Goal: Transaction & Acquisition: Purchase product/service

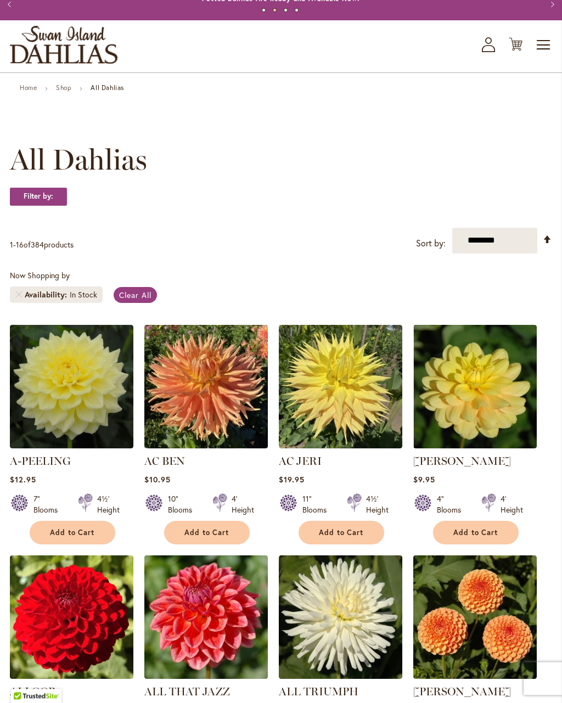
scroll to position [34, 0]
click at [34, 202] on strong "Filter by:" at bounding box center [38, 196] width 57 height 19
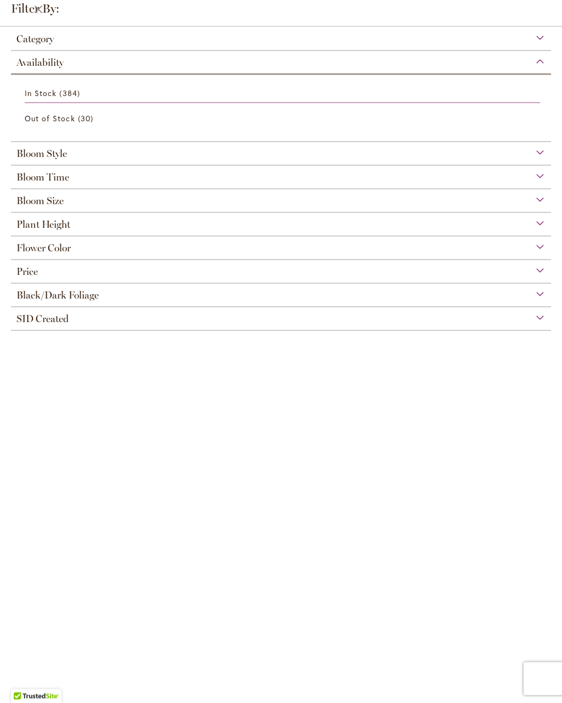
scroll to position [0, 0]
click at [545, 156] on div "Bloom Style" at bounding box center [281, 151] width 540 height 18
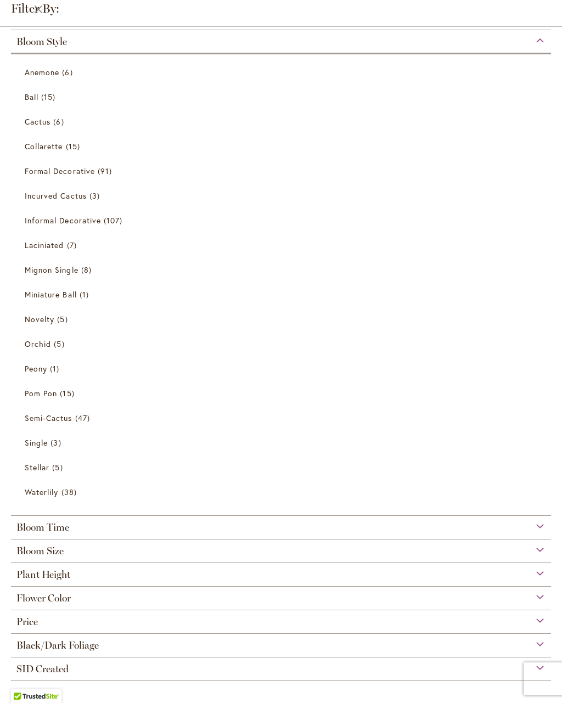
scroll to position [32, 0]
click at [38, 370] on link "Peony 1 item" at bounding box center [282, 368] width 515 height 19
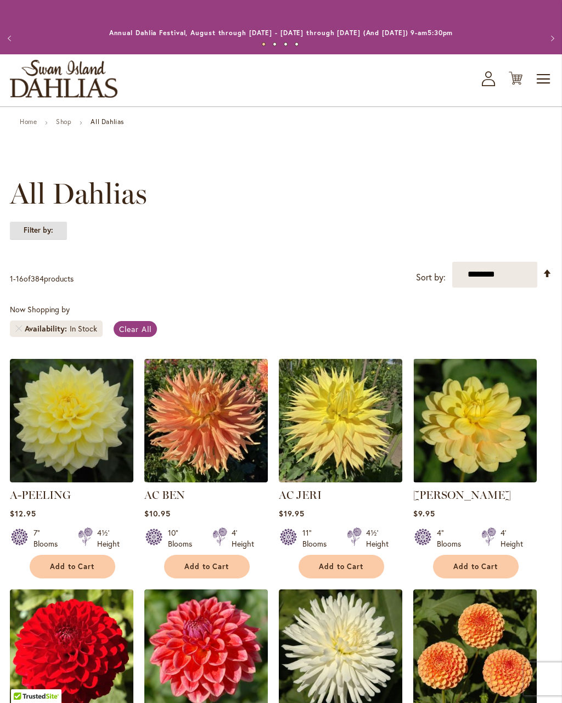
click at [36, 233] on strong "Filter by:" at bounding box center [38, 230] width 57 height 19
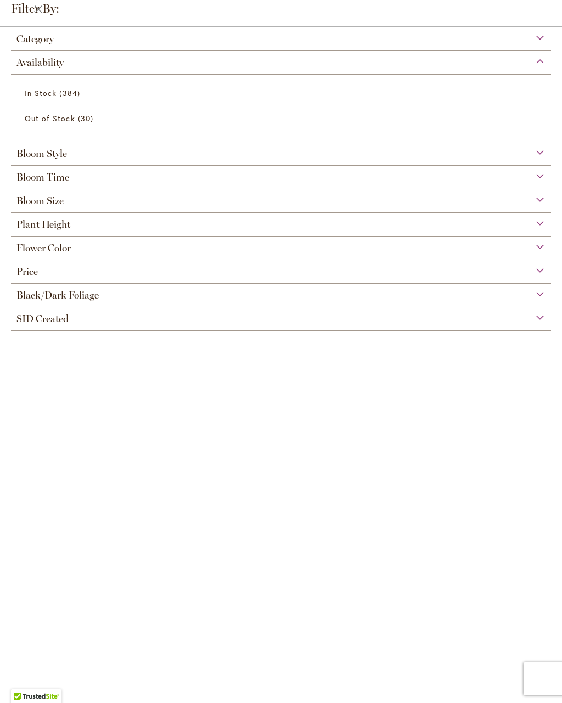
click at [23, 227] on span "Plant Height" at bounding box center [43, 224] width 54 height 12
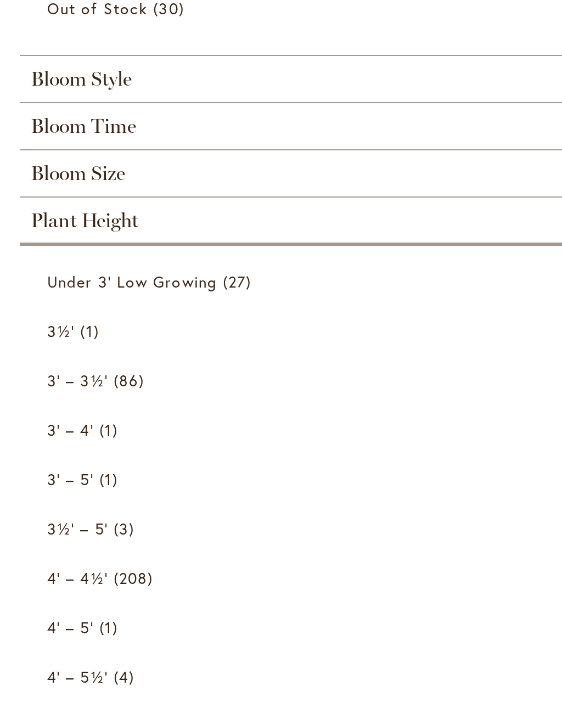
scroll to position [90, 0]
click at [44, 250] on span "Under 3' Low Growing" at bounding box center [67, 255] width 85 height 10
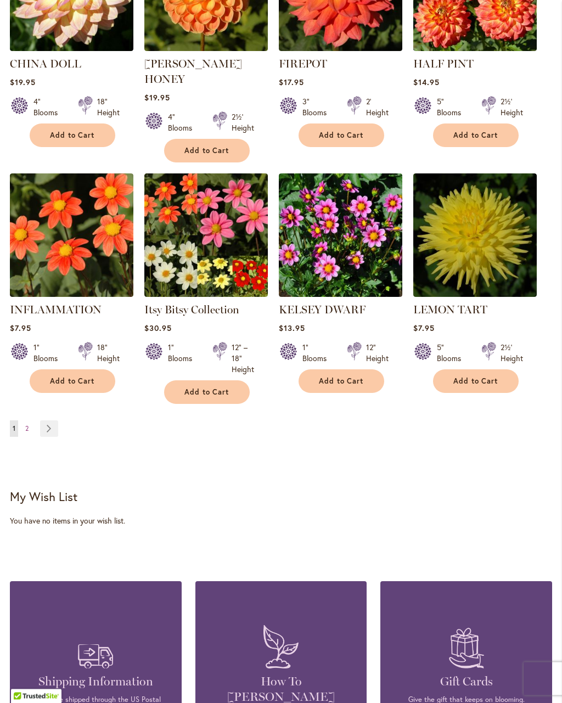
scroll to position [892, 0]
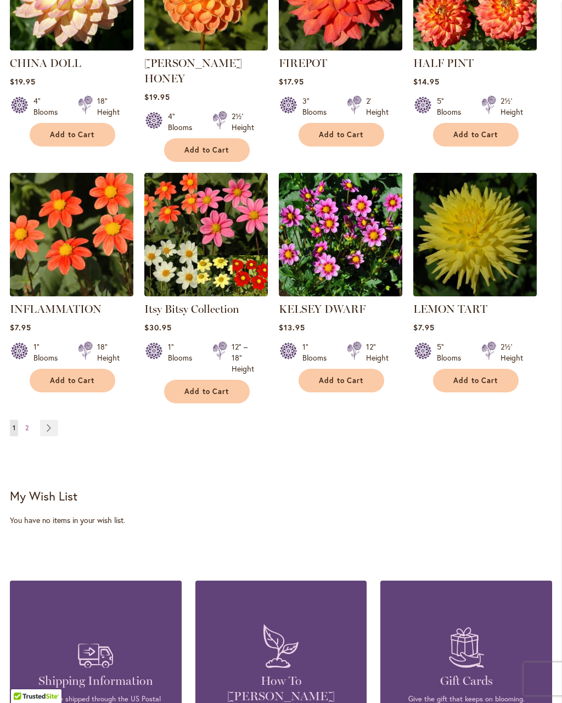
click at [29, 420] on link "Page 2" at bounding box center [26, 428] width 9 height 16
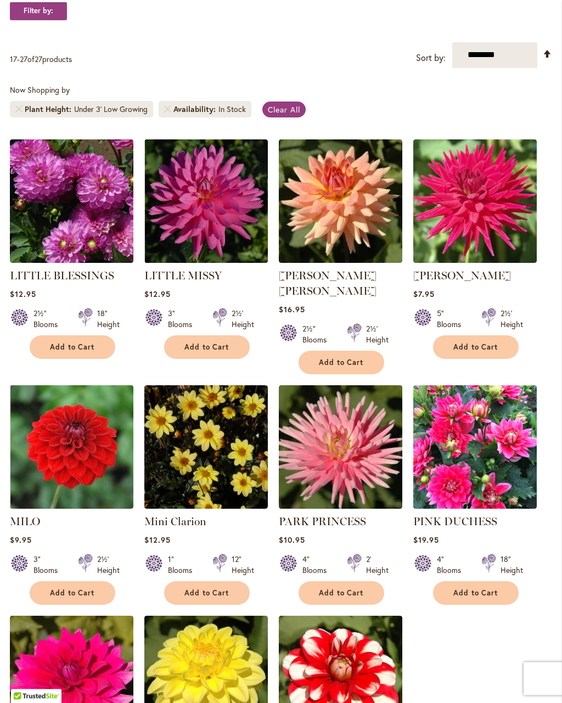
scroll to position [219, 0]
click at [80, 348] on span "Add to Cart" at bounding box center [72, 346] width 45 height 9
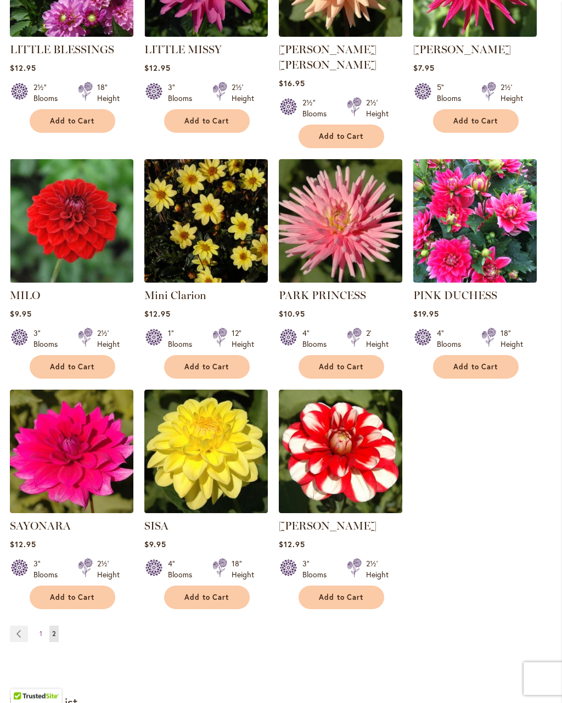
scroll to position [474, 0]
click at [64, 362] on span "Add to Cart" at bounding box center [72, 366] width 45 height 9
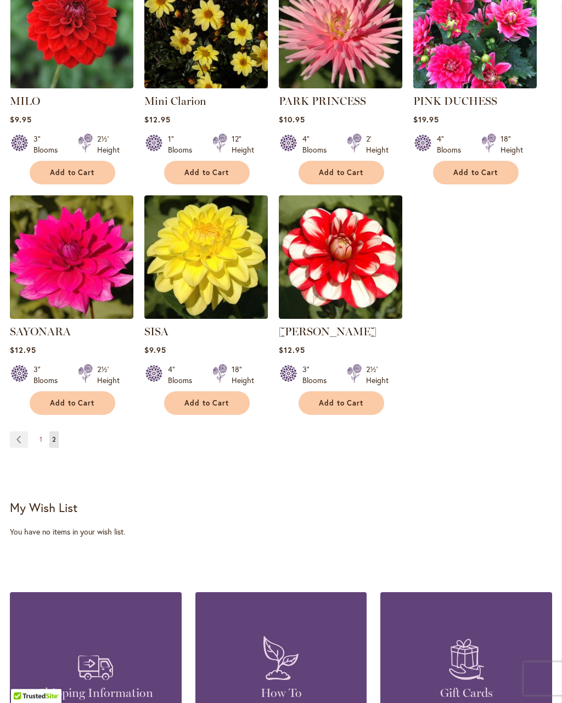
scroll to position [668, 0]
click at [72, 398] on span "Add to Cart" at bounding box center [72, 402] width 45 height 9
click at [201, 398] on span "Add to Cart" at bounding box center [206, 402] width 45 height 9
click at [198, 263] on img at bounding box center [205, 256] width 123 height 123
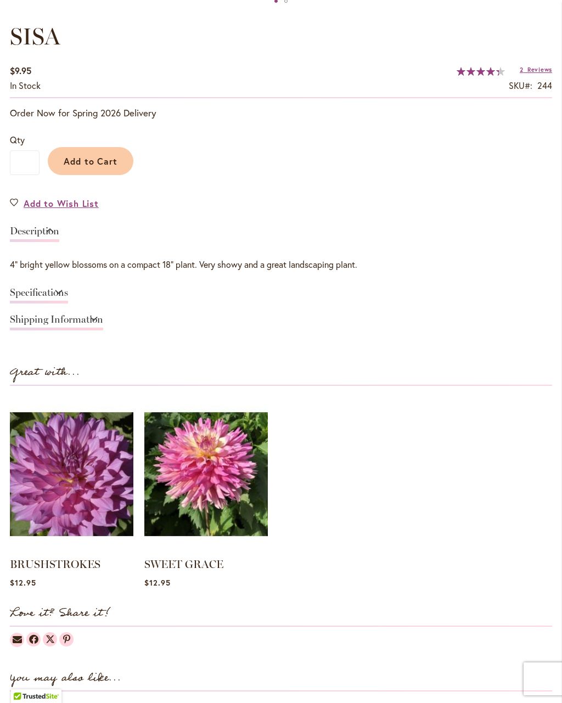
scroll to position [739, 0]
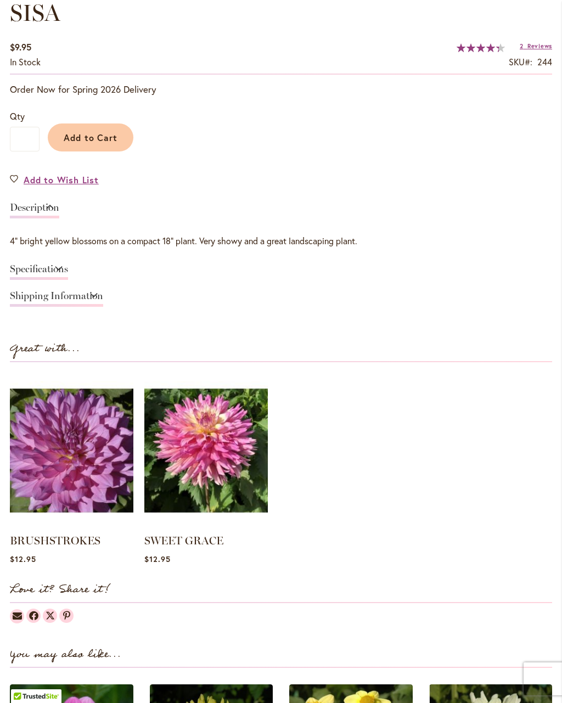
click at [68, 267] on link "Specifications" at bounding box center [39, 272] width 58 height 16
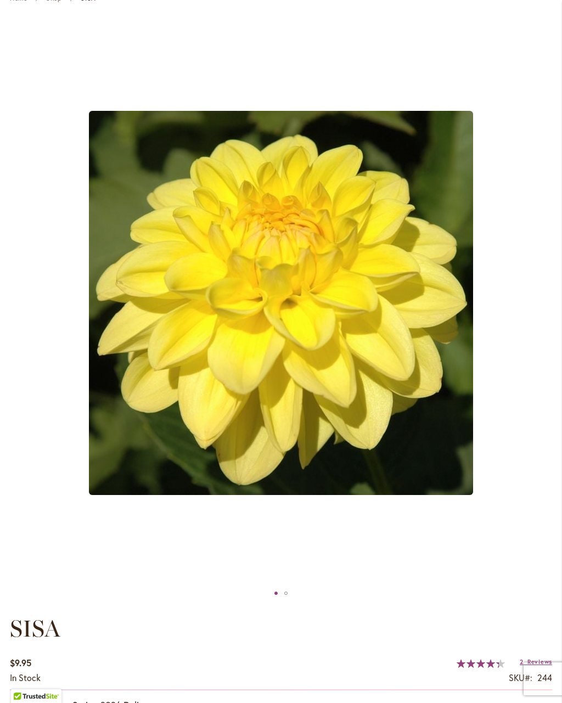
scroll to position [0, 0]
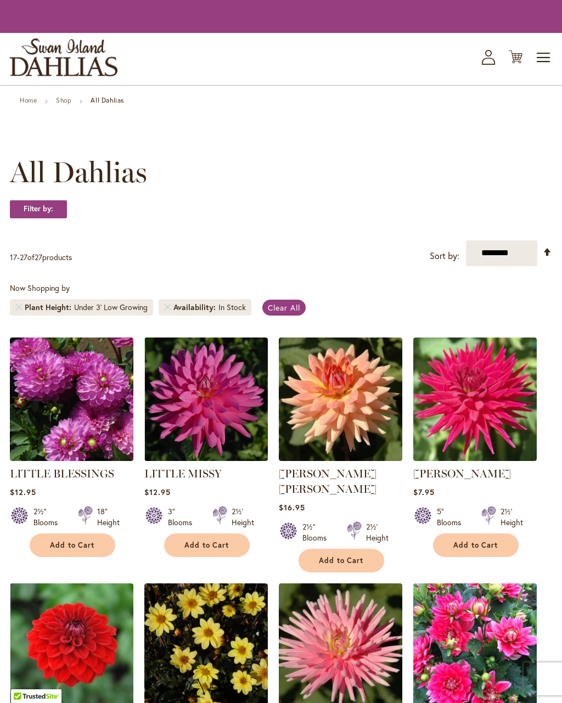
scroll to position [689, 0]
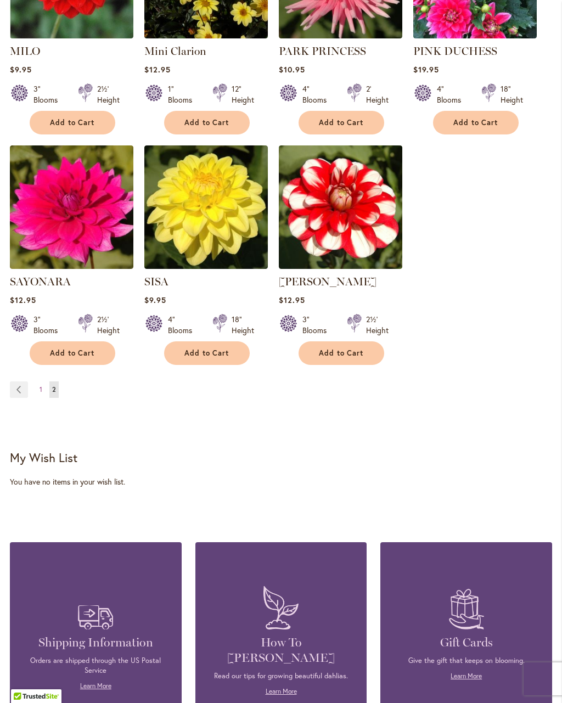
click at [59, 202] on img at bounding box center [71, 206] width 123 height 123
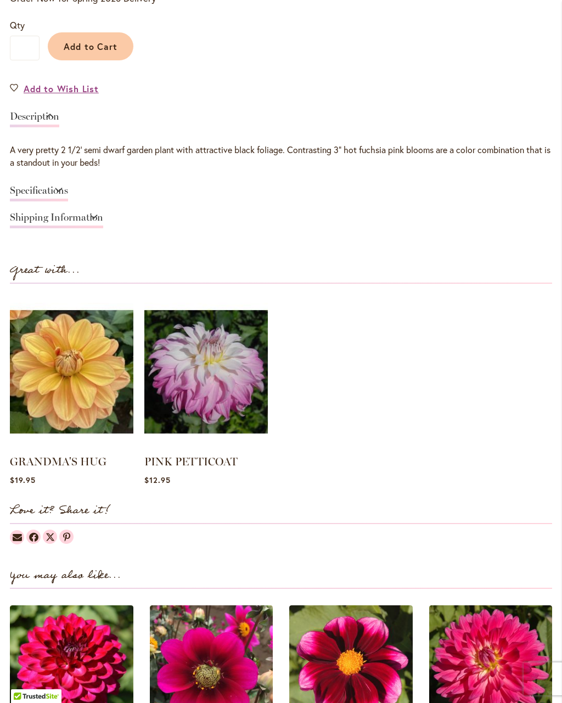
scroll to position [837, 0]
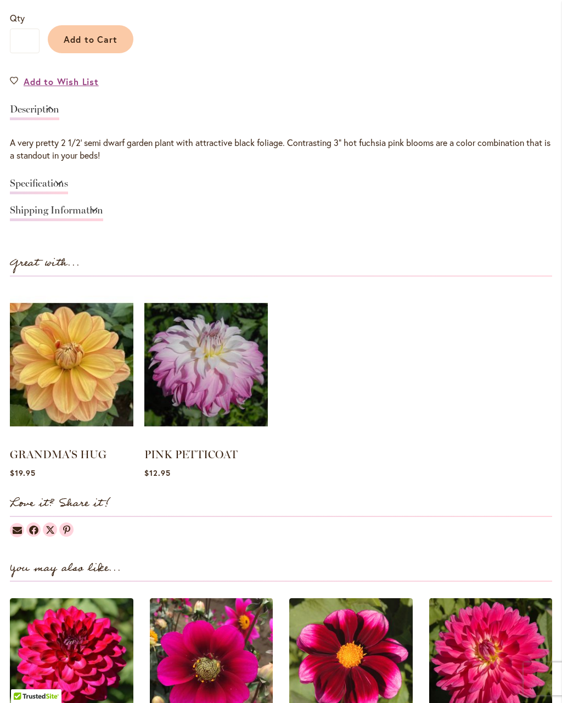
click at [34, 191] on link "Specifications" at bounding box center [39, 186] width 58 height 16
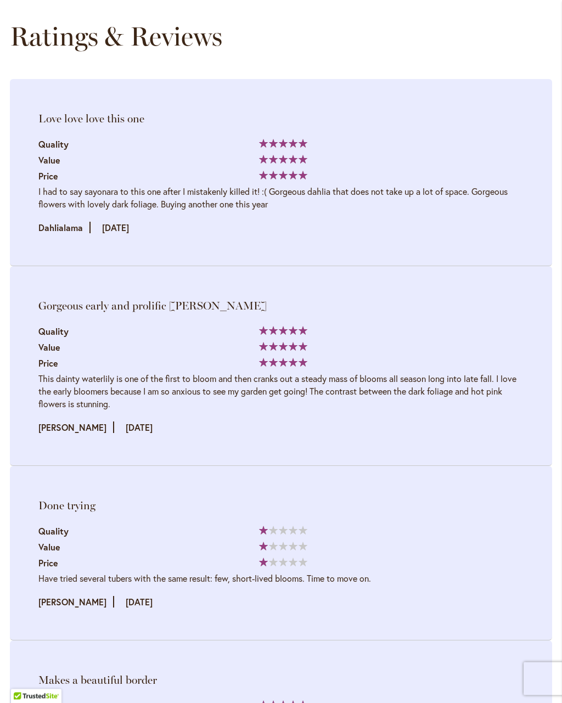
scroll to position [1784, 0]
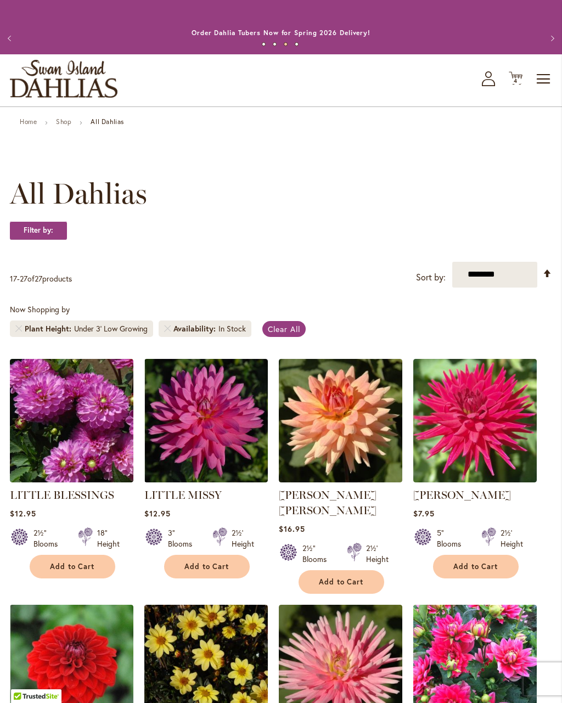
click at [519, 80] on span "4 4 items" at bounding box center [515, 80] width 11 height 5
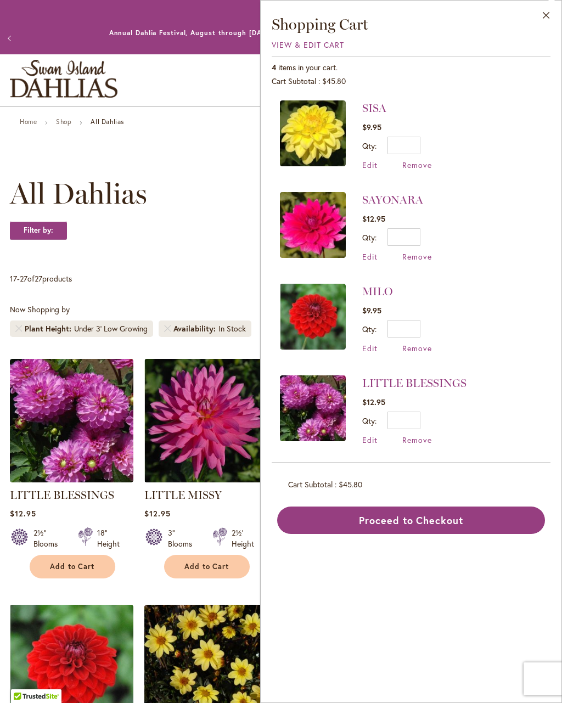
click at [86, 269] on div "**********" at bounding box center [281, 275] width 542 height 26
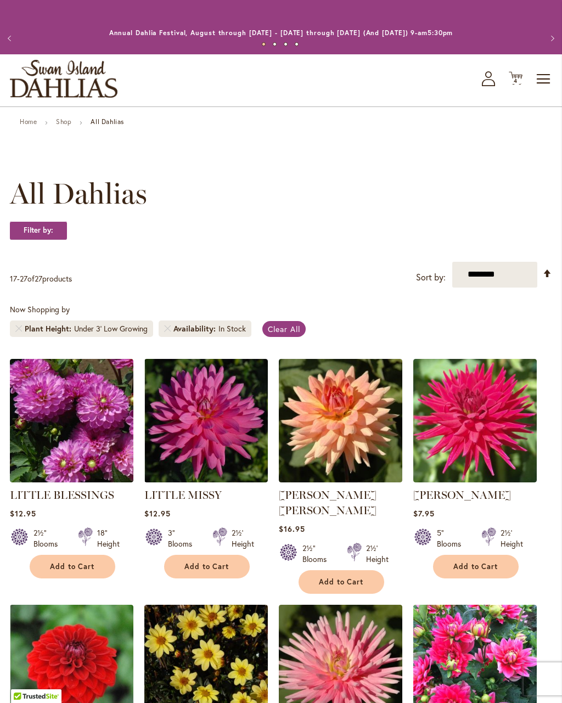
click at [519, 81] on span "4 4 items" at bounding box center [515, 80] width 11 height 5
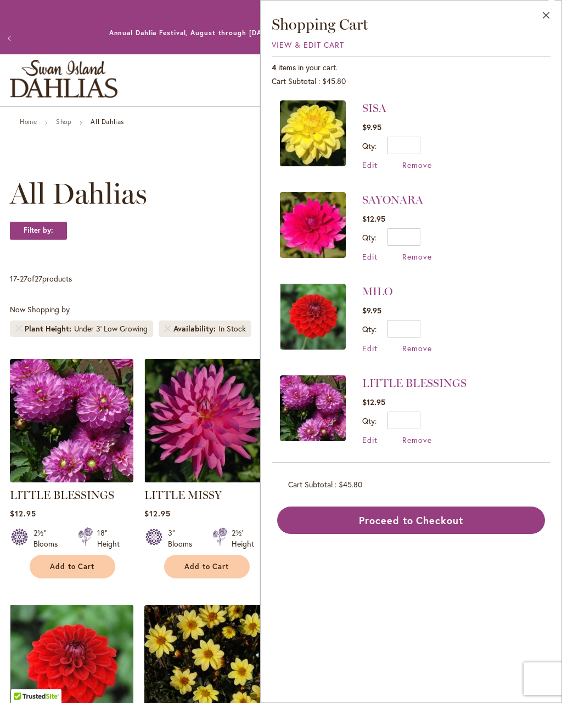
click at [446, 529] on button "Proceed to Checkout" at bounding box center [411, 519] width 268 height 27
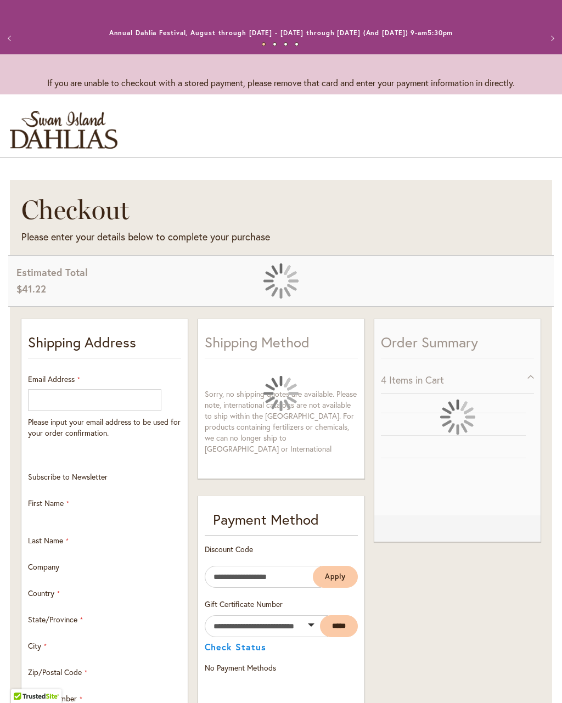
select select "**"
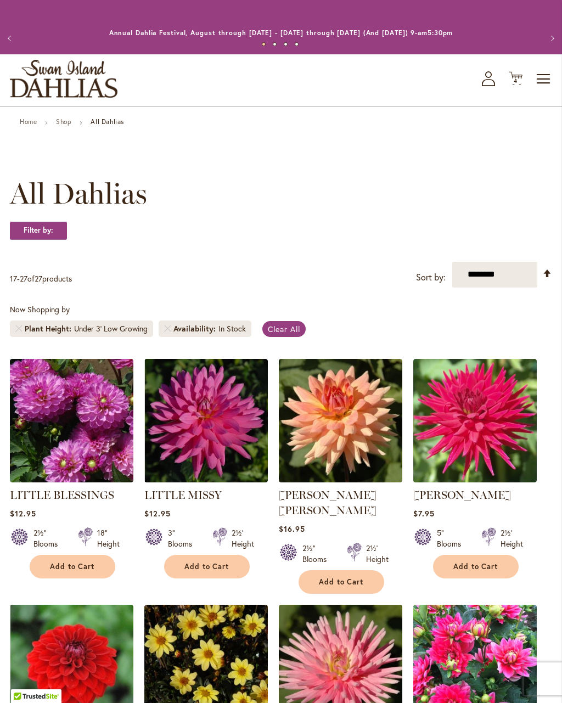
click at [490, 81] on icon "My Account" at bounding box center [488, 78] width 13 height 15
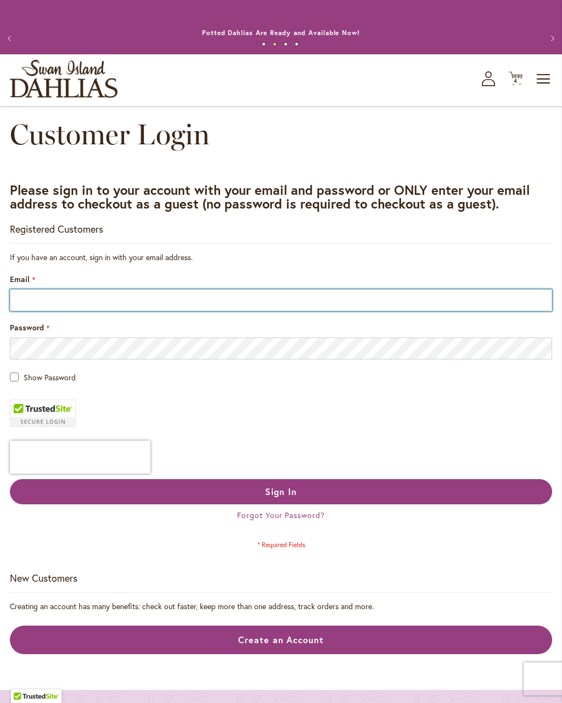
type input "**********"
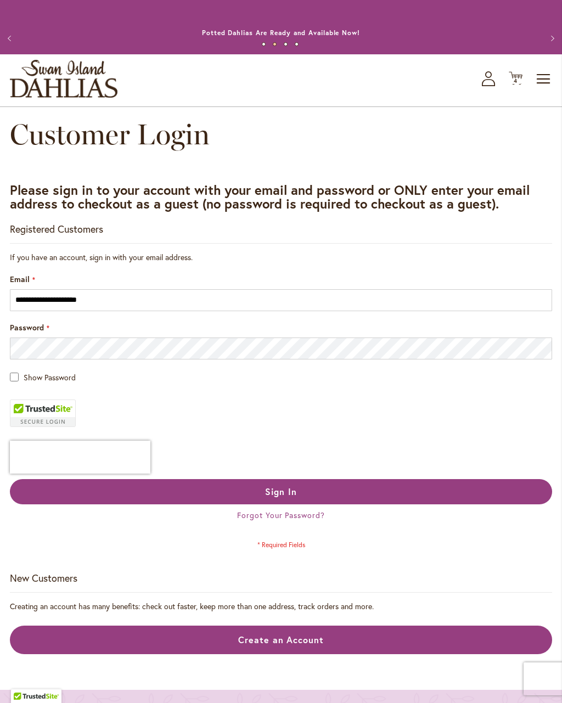
click at [304, 493] on button "Sign In" at bounding box center [281, 491] width 542 height 25
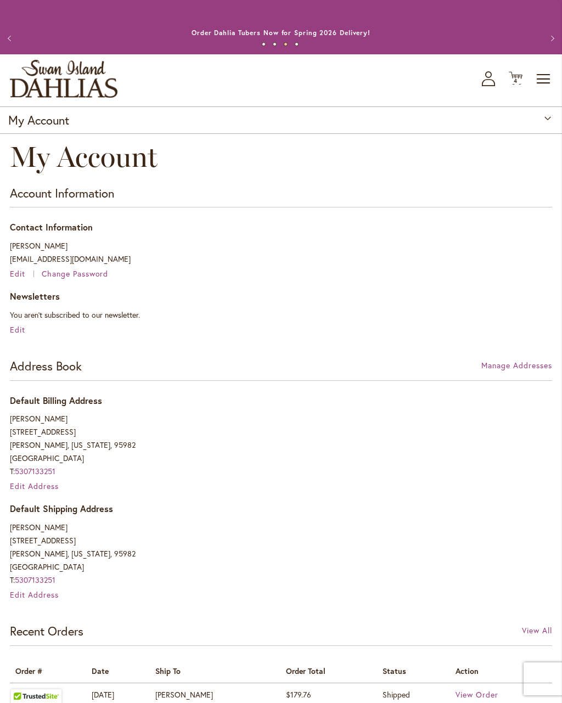
click at [518, 81] on span "4 4 items" at bounding box center [515, 80] width 11 height 5
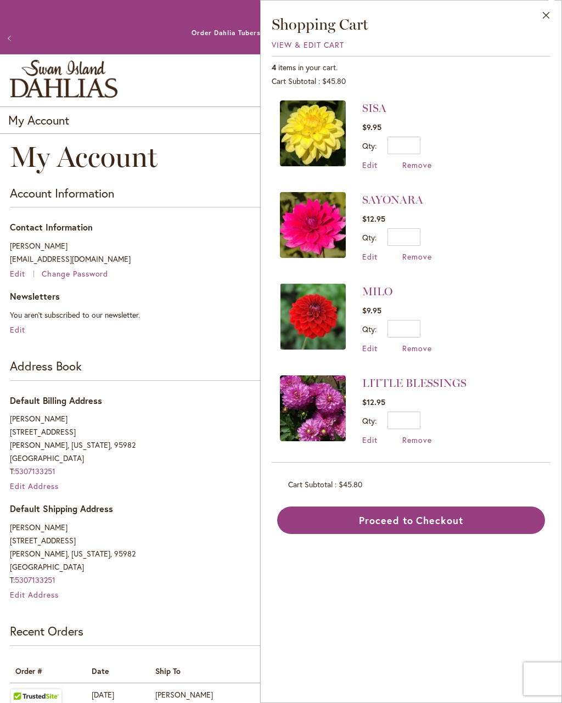
click at [422, 525] on button "Proceed to Checkout" at bounding box center [411, 519] width 268 height 27
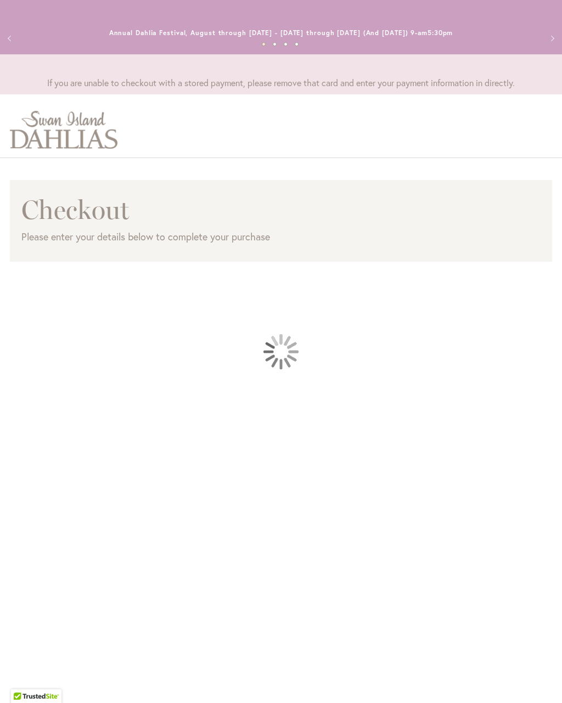
select select "**********"
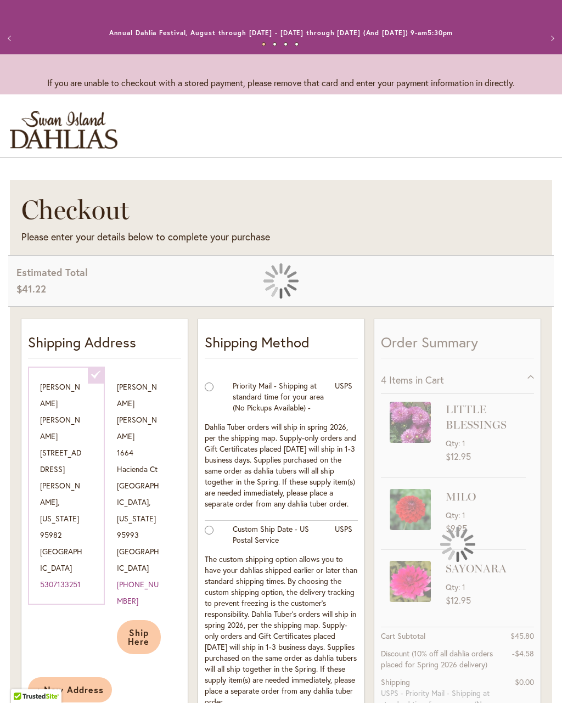
click at [16, 48] on button "Previous" at bounding box center [11, 38] width 22 height 22
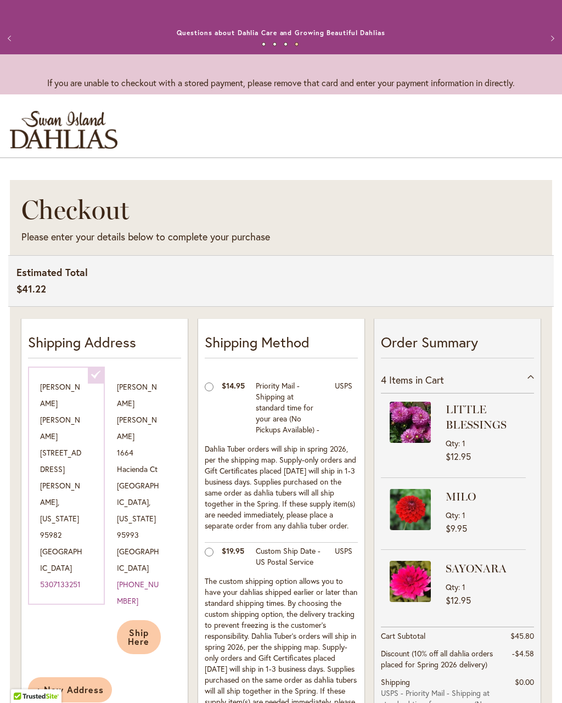
click at [14, 39] on button "Previous" at bounding box center [11, 38] width 22 height 22
click at [18, 39] on button "Previous" at bounding box center [11, 38] width 22 height 22
click at [18, 44] on button "Previous" at bounding box center [11, 38] width 22 height 22
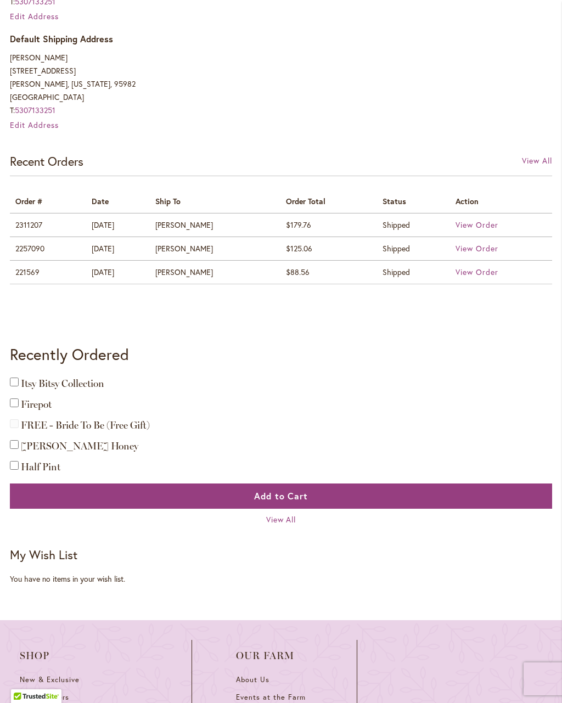
scroll to position [467, 0]
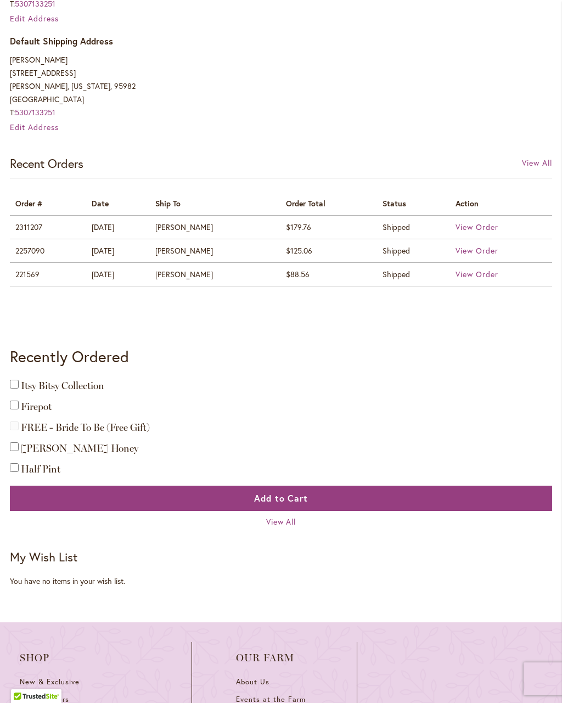
click at [475, 226] on span "View Order" at bounding box center [476, 227] width 43 height 10
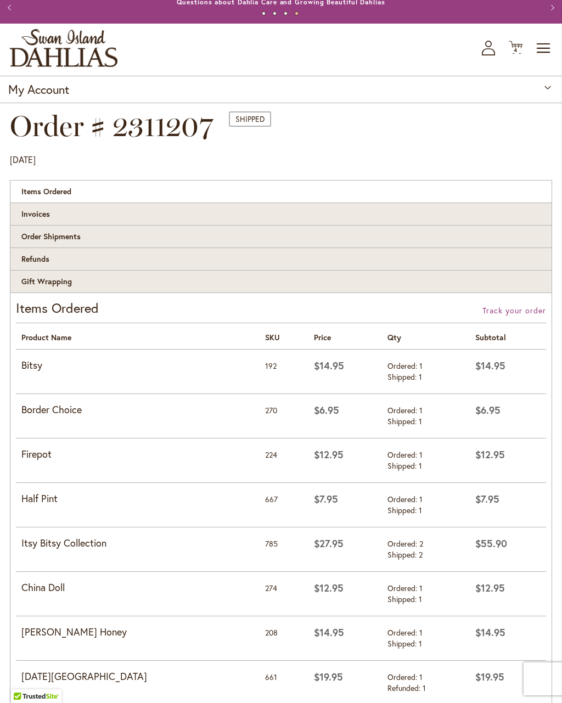
scroll to position [30, 0]
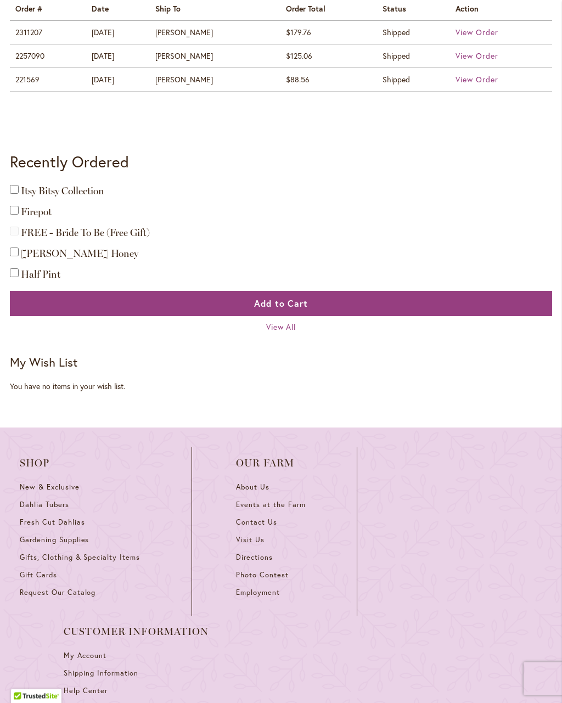
scroll to position [662, 0]
click at [63, 503] on span "Dahlia Tubers" at bounding box center [44, 504] width 49 height 9
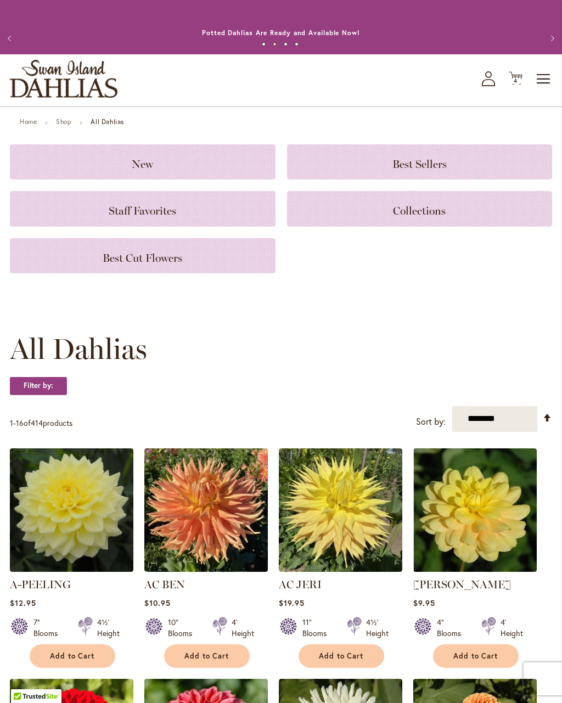
click at [77, 261] on h3 "Best Cut Flowers" at bounding box center [142, 256] width 239 height 12
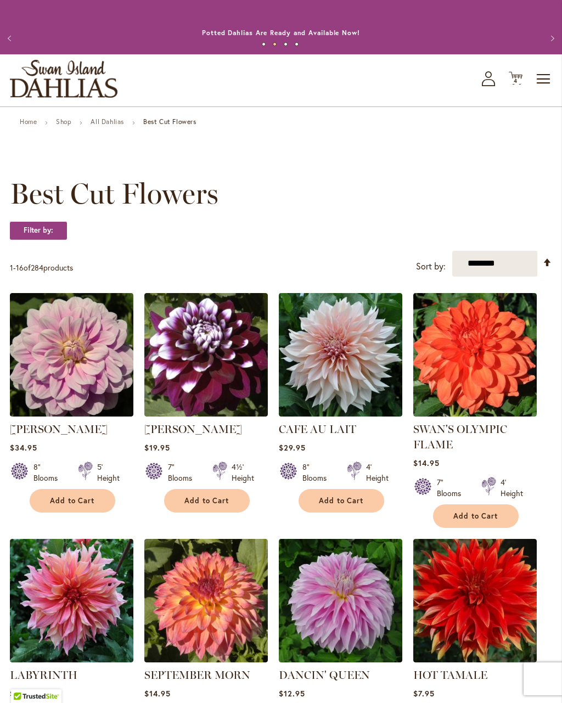
click at [181, 123] on strong "Best Cut Flowers" at bounding box center [169, 121] width 53 height 8
click at [101, 126] on link "All Dahlias" at bounding box center [106, 121] width 33 height 8
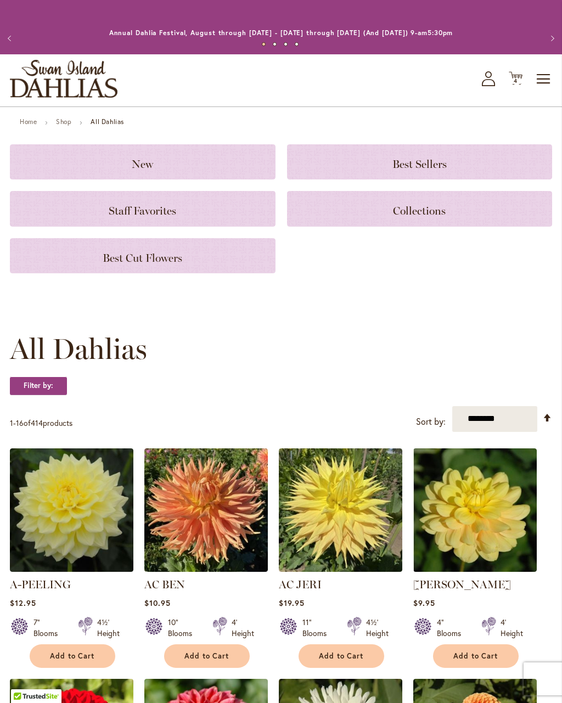
click at [446, 166] on h3 "Best Sellers" at bounding box center [419, 162] width 239 height 12
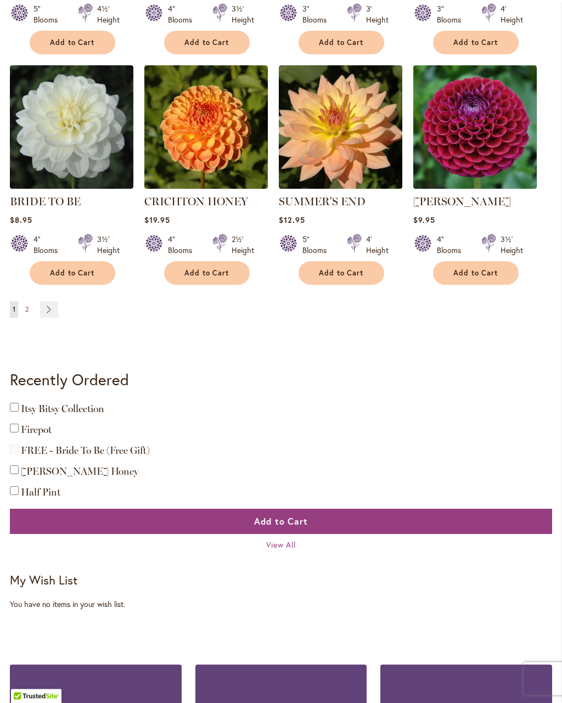
scroll to position [934, 0]
click at [48, 312] on link "Page Next" at bounding box center [49, 309] width 18 height 16
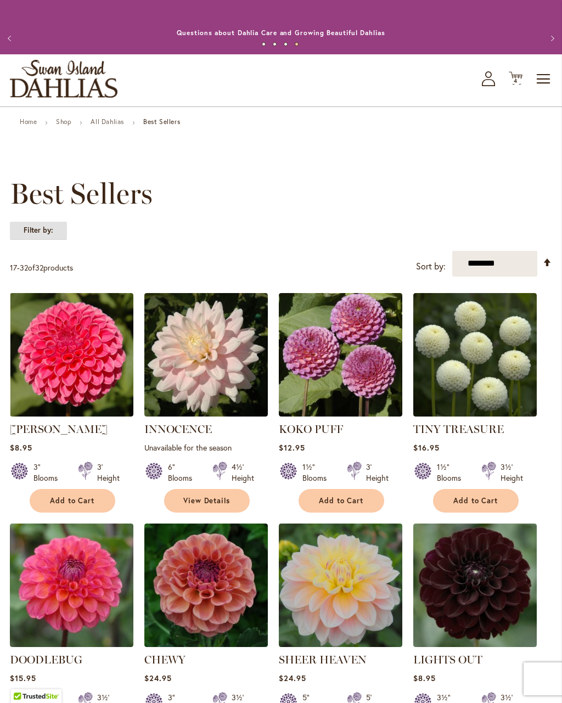
click at [50, 233] on strong "Filter by:" at bounding box center [38, 230] width 57 height 19
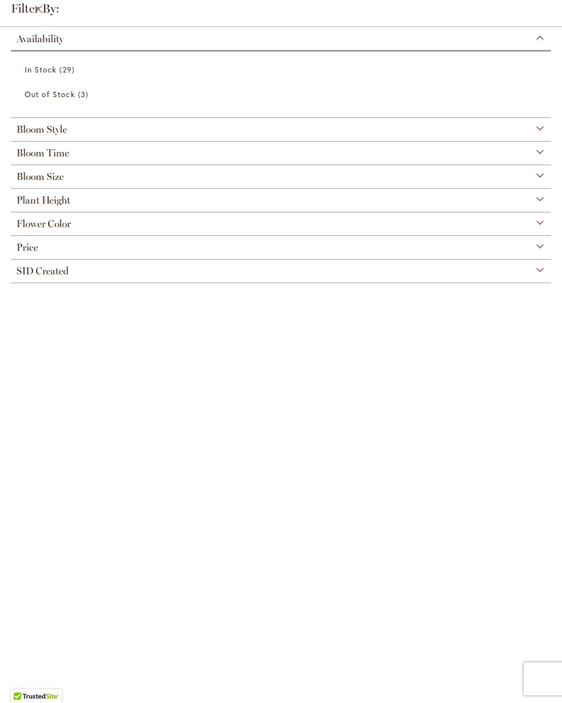
click at [44, 206] on span "Plant Height" at bounding box center [43, 200] width 54 height 12
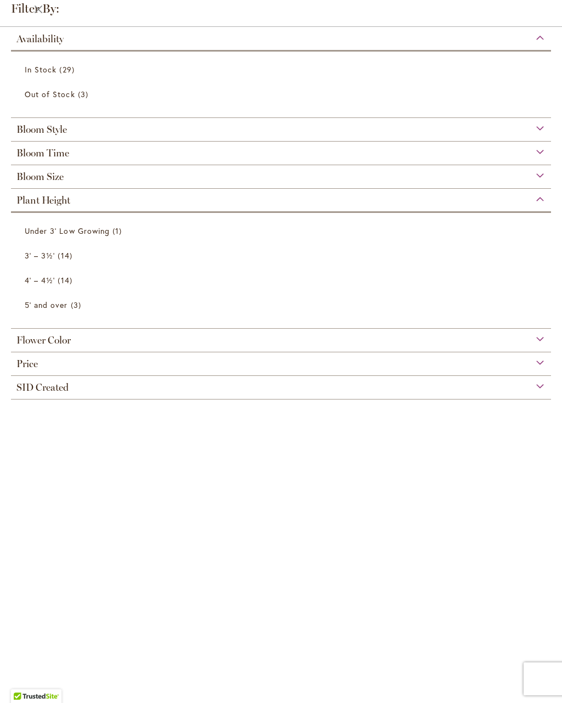
click at [41, 256] on span "3' – 3½'" at bounding box center [40, 255] width 30 height 10
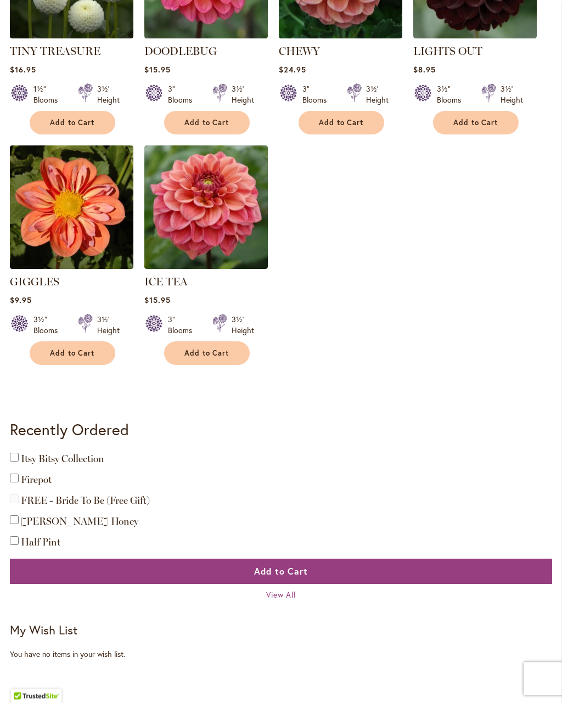
scroll to position [905, 0]
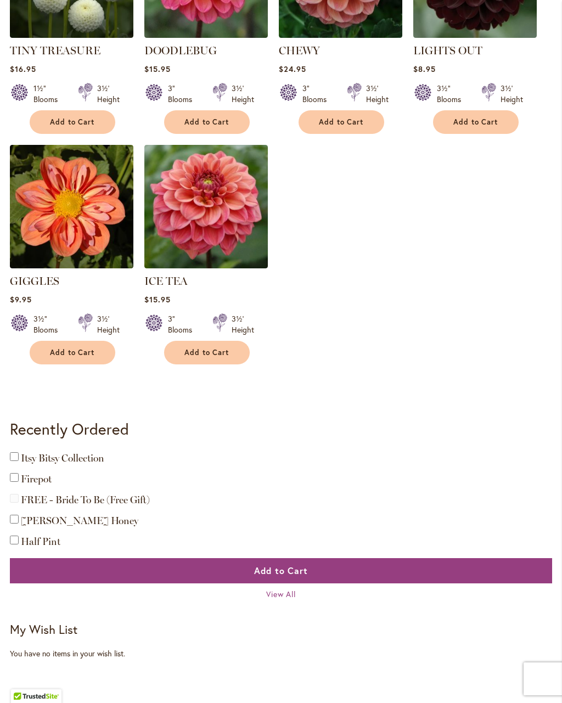
click at [57, 233] on img at bounding box center [71, 206] width 123 height 123
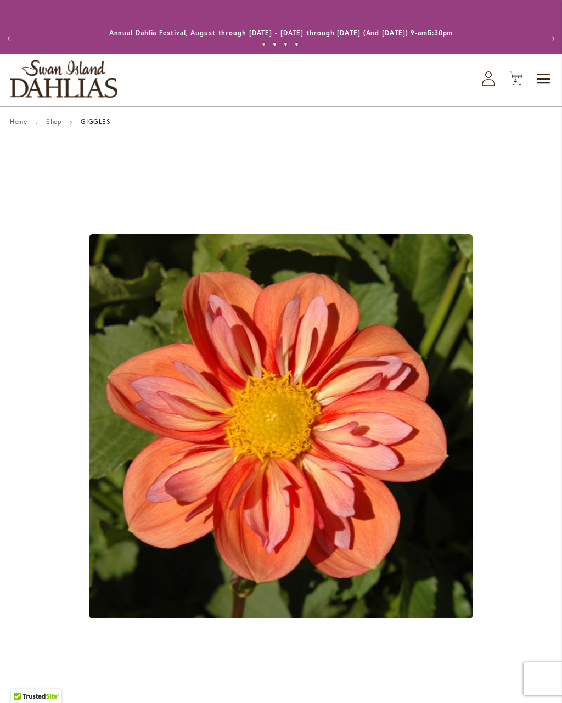
type input "***"
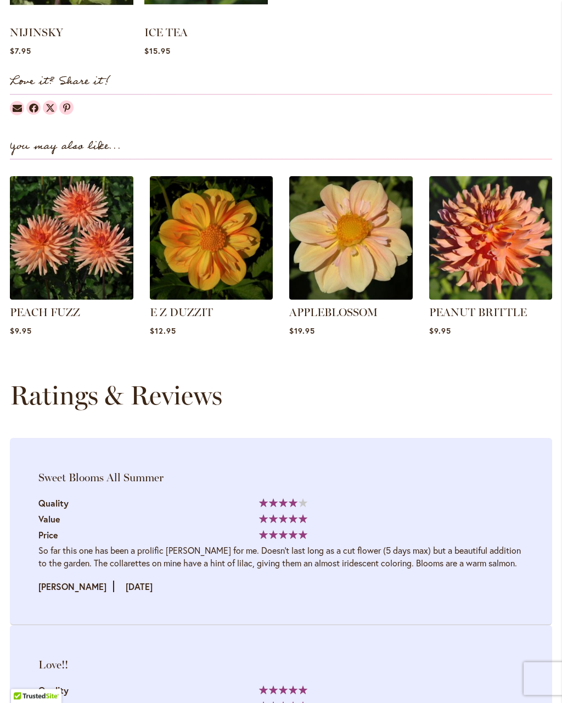
scroll to position [1221, 0]
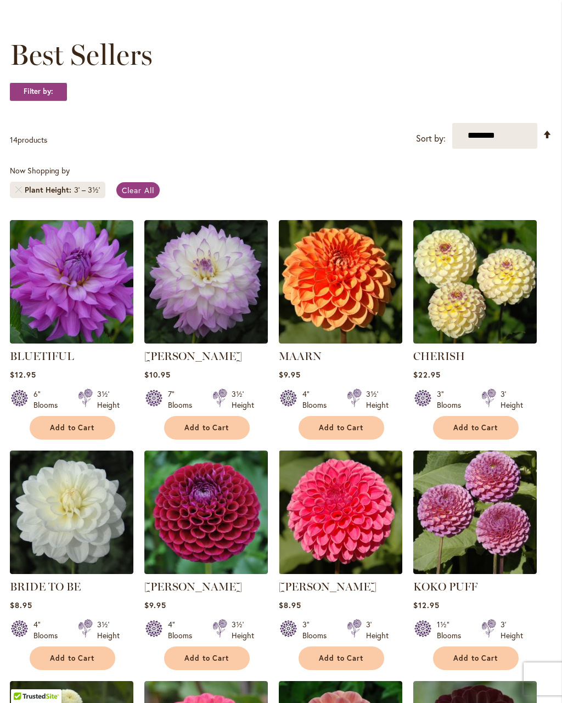
scroll to position [113, 0]
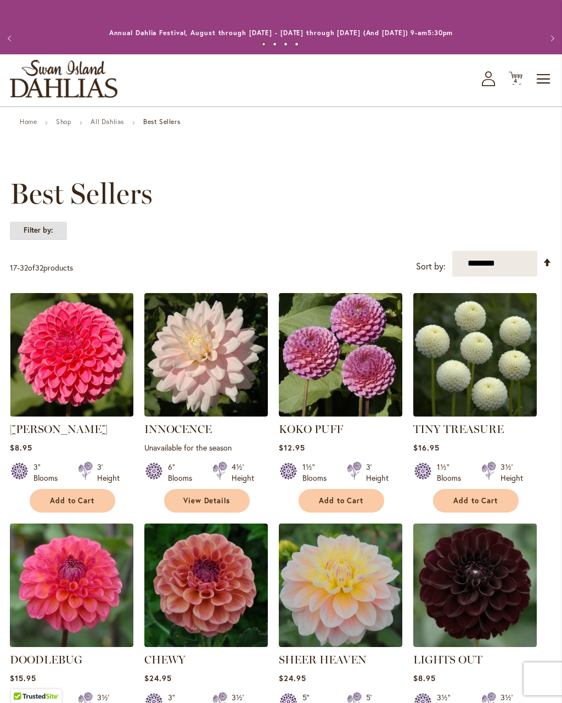
click at [42, 234] on strong "Filter by:" at bounding box center [38, 230] width 57 height 19
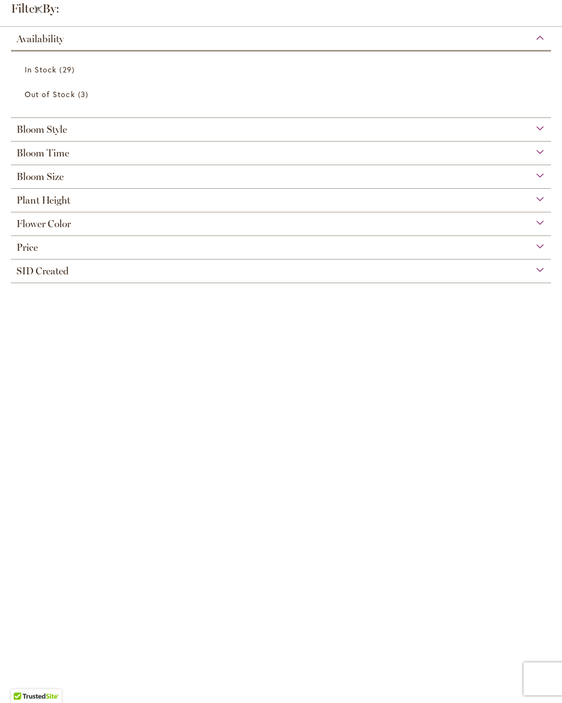
click at [27, 205] on span "Plant Height" at bounding box center [43, 200] width 54 height 12
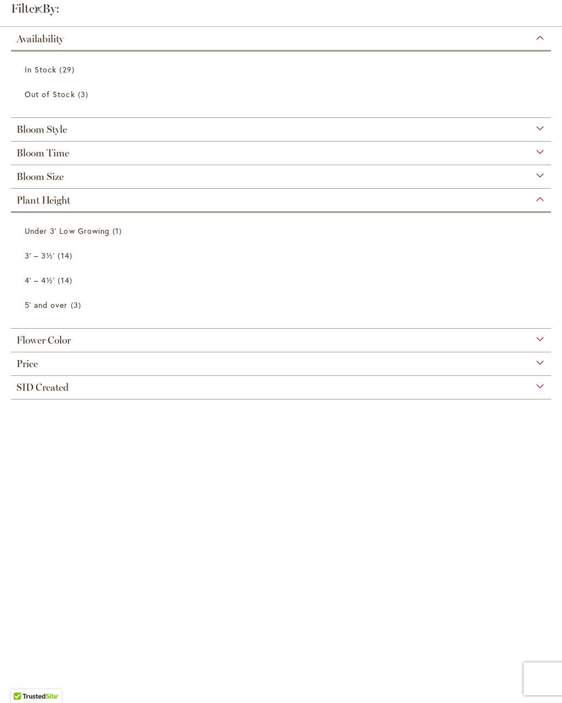
click at [38, 257] on span "3' – 3½'" at bounding box center [40, 255] width 30 height 10
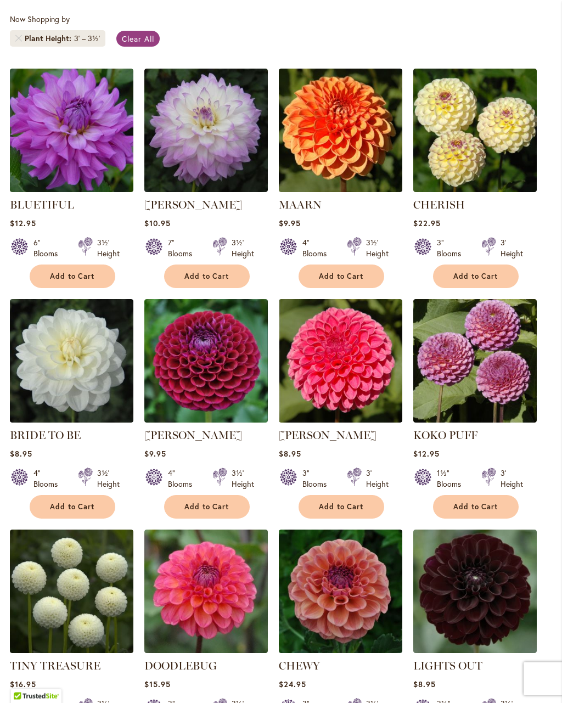
scroll to position [294, 0]
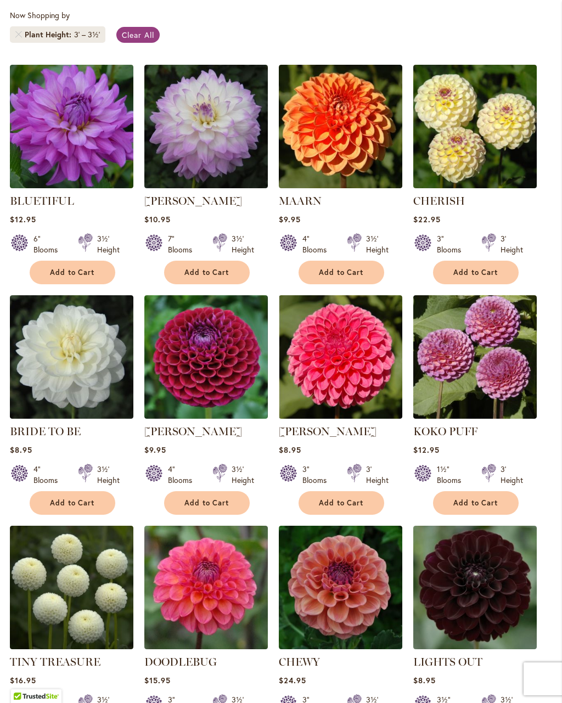
click at [345, 161] on img at bounding box center [340, 126] width 123 height 123
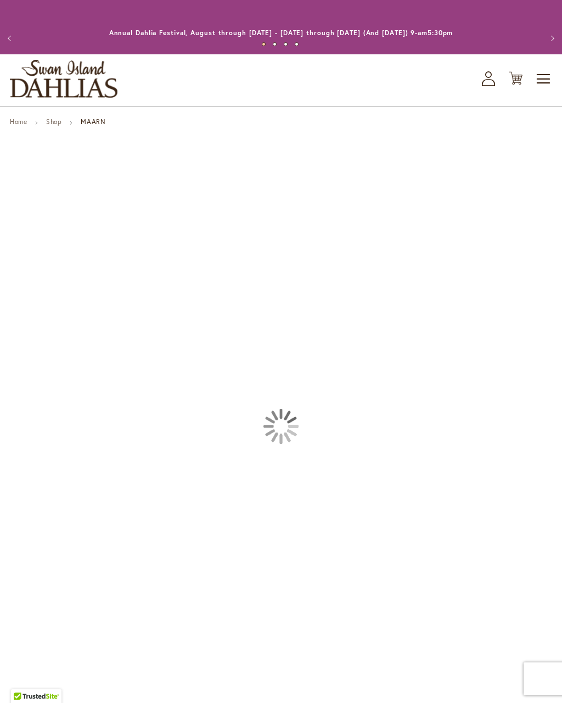
type input "***"
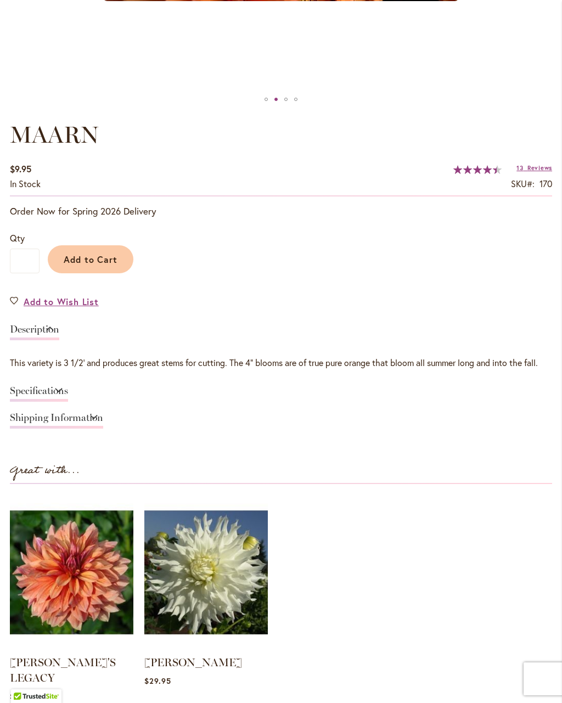
scroll to position [620, 0]
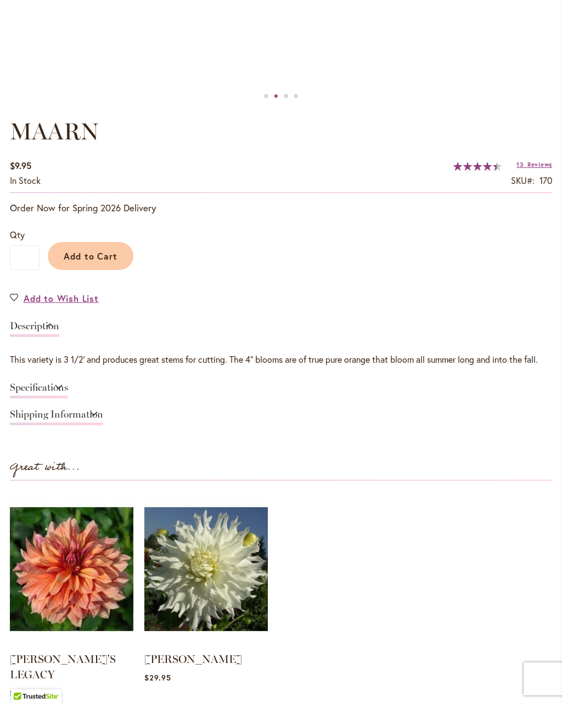
click at [87, 250] on span "Add to Cart" at bounding box center [91, 256] width 54 height 12
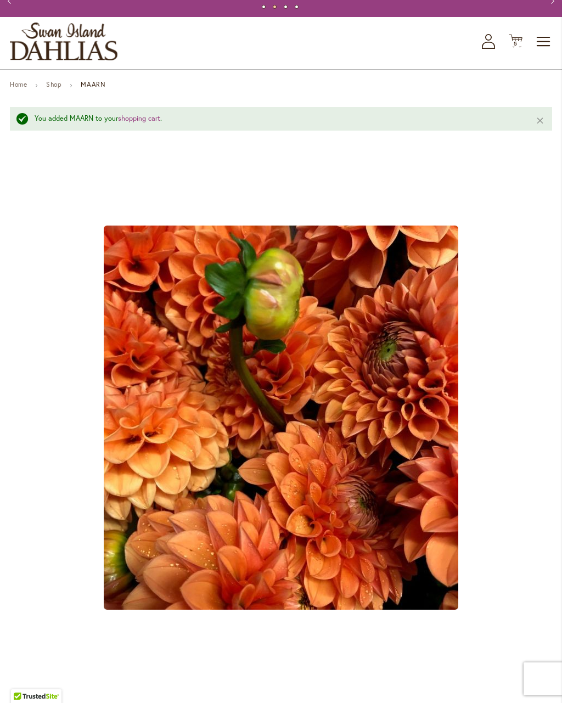
scroll to position [0, 0]
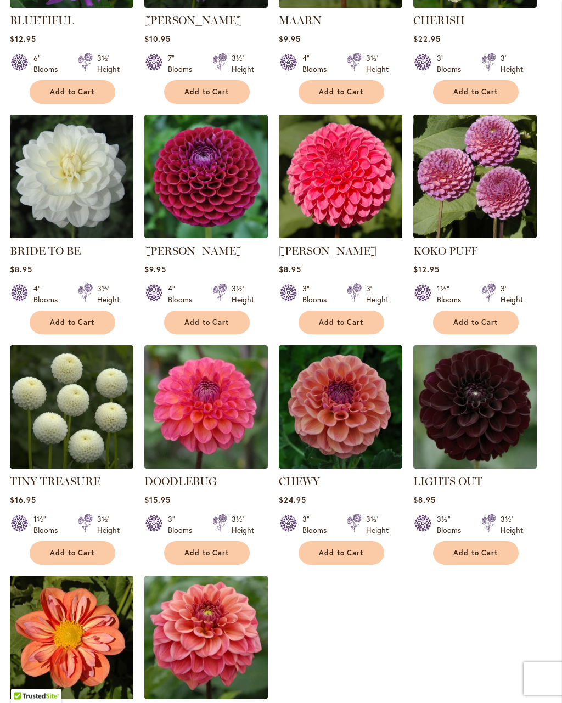
scroll to position [474, 0]
click at [52, 200] on img at bounding box center [71, 176] width 123 height 123
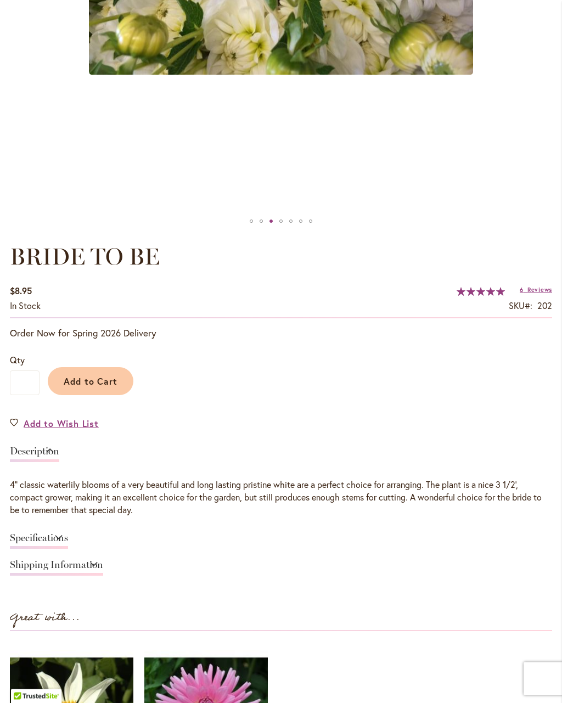
scroll to position [534, 0]
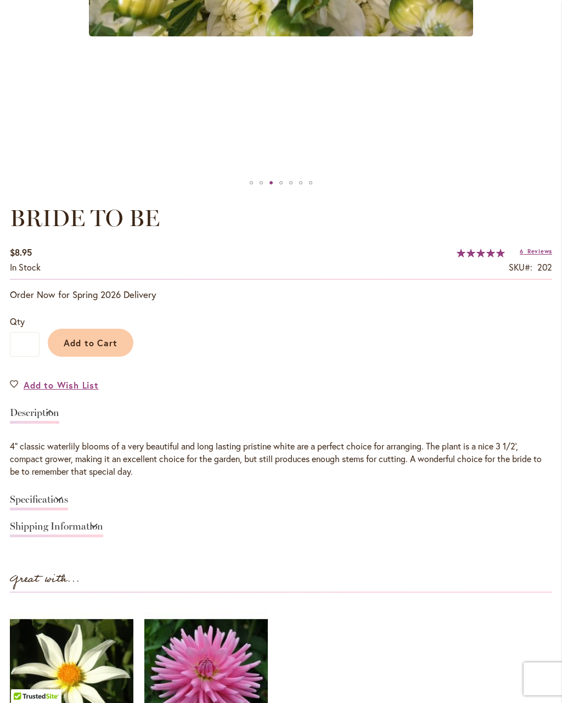
click at [85, 349] on button "Add to Cart" at bounding box center [91, 343] width 86 height 28
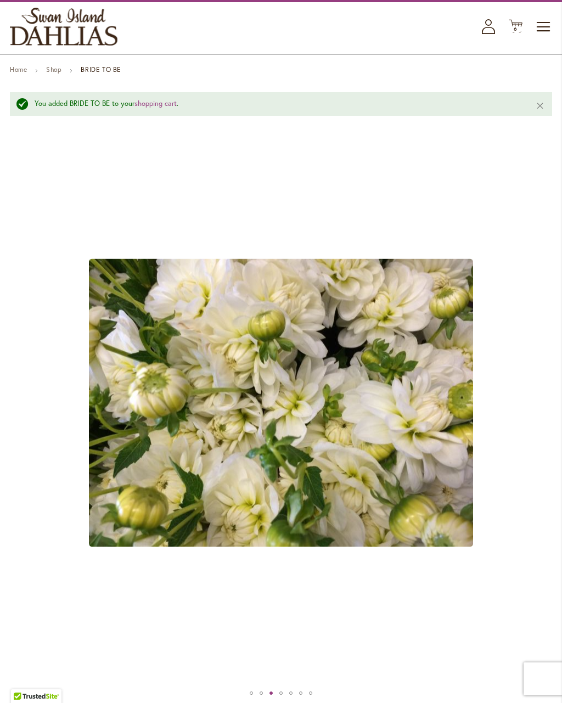
scroll to position [0, 0]
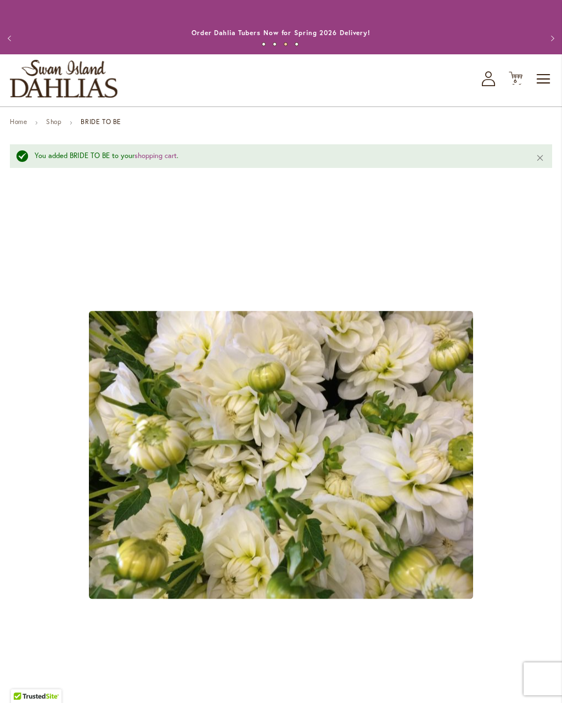
click at [517, 84] on icon "Cart .cls-1 { fill: #231f20; }" at bounding box center [515, 78] width 14 height 14
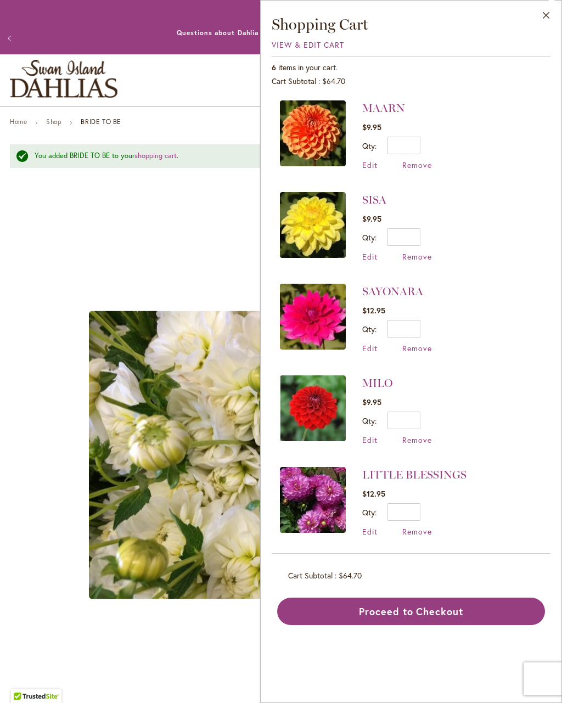
scroll to position [91, 0]
click at [437, 617] on button "Proceed to Checkout" at bounding box center [411, 610] width 268 height 27
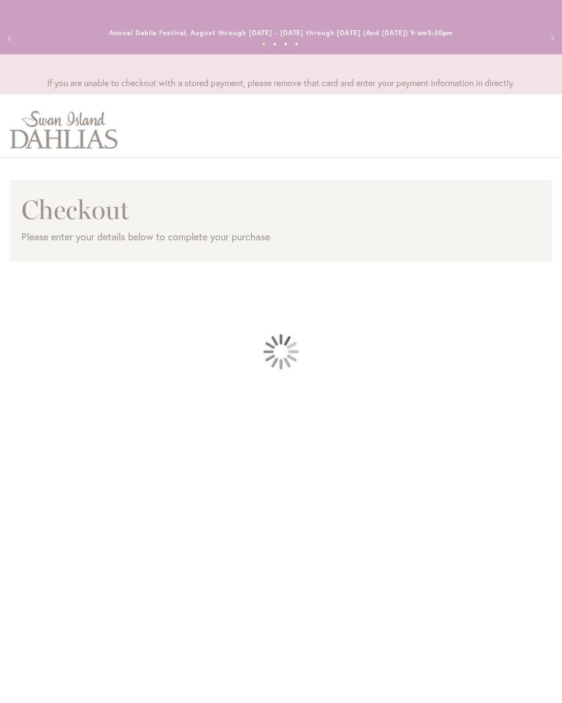
select select "**********"
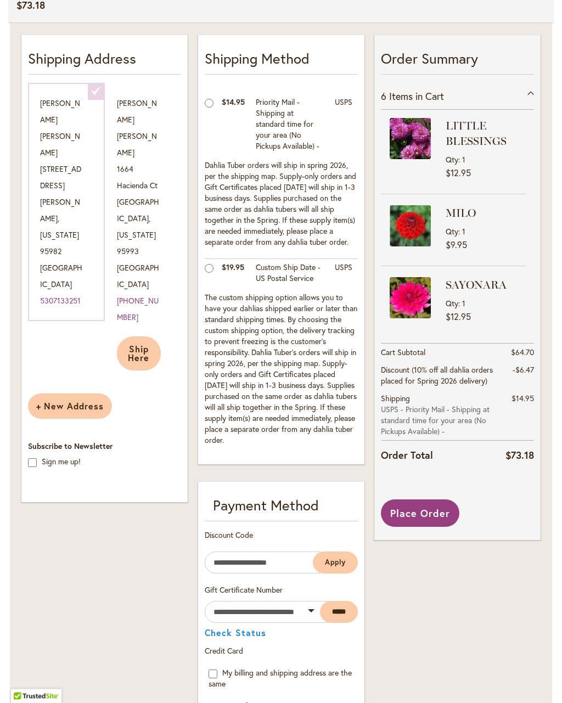
scroll to position [284, 0]
click at [533, 97] on div "6 Items in Cart" at bounding box center [457, 96] width 153 height 27
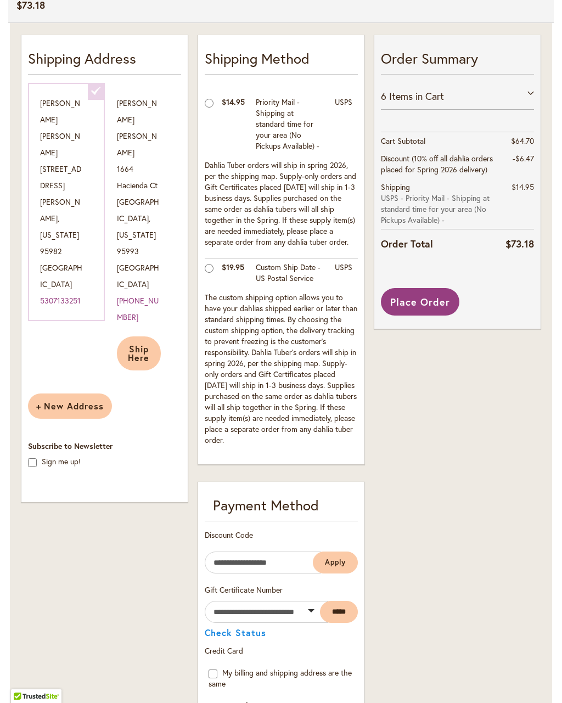
click at [431, 305] on span "Place Order" at bounding box center [420, 301] width 60 height 13
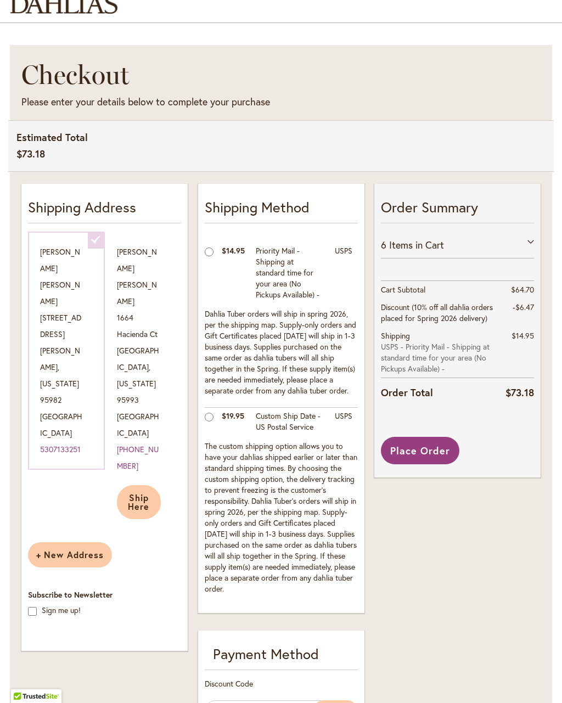
scroll to position [134, 0]
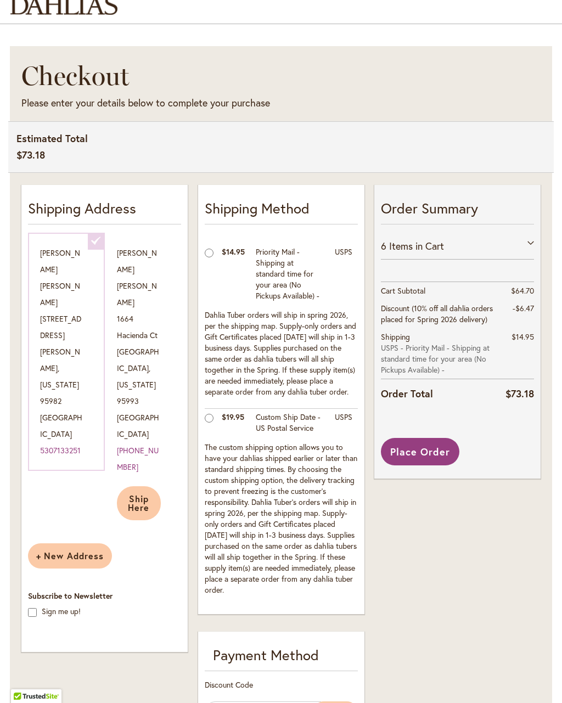
click at [133, 337] on div "joe wallace 1664 Hacienda Ct Yuba City , California 95993 United States 530 713…" at bounding box center [143, 382] width 77 height 299
click at [129, 338] on div "joe wallace 1664 Hacienda Ct Yuba City , California 95993 United States 530 713…" at bounding box center [143, 382] width 77 height 299
click at [141, 493] on span "Ship Here" at bounding box center [138, 503] width 21 height 20
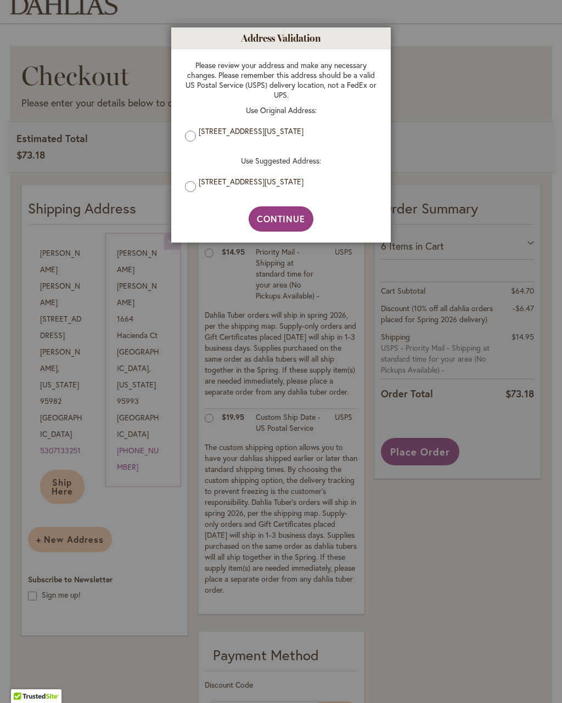
click at [270, 229] on button "Continue" at bounding box center [280, 218] width 65 height 25
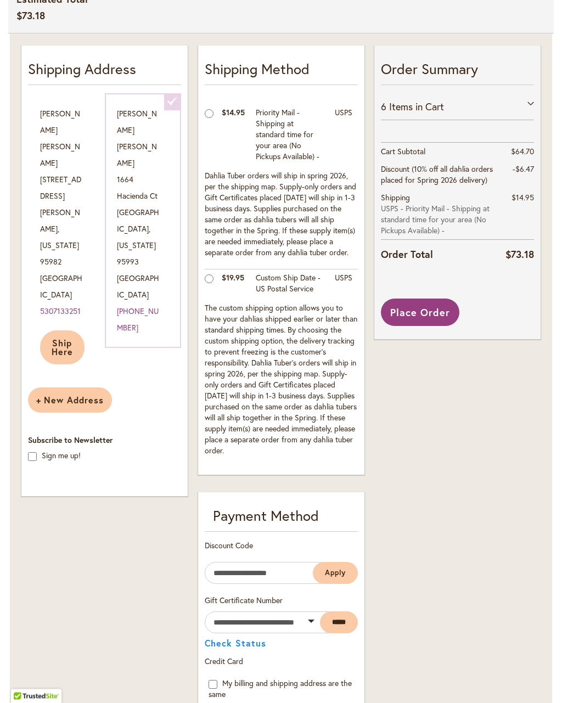
scroll to position [273, 0]
click at [435, 316] on span "Place Order" at bounding box center [420, 311] width 60 height 13
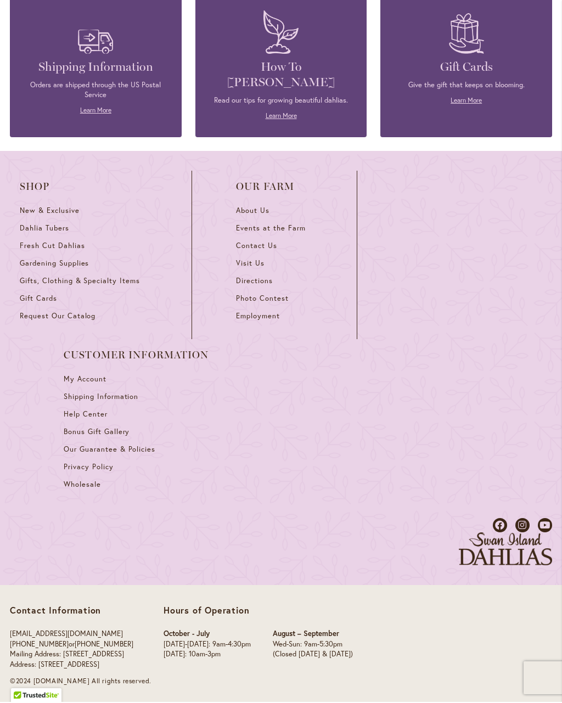
scroll to position [3189, 0]
click at [80, 400] on span "Shipping Information" at bounding box center [101, 397] width 75 height 9
